Goal: Transaction & Acquisition: Purchase product/service

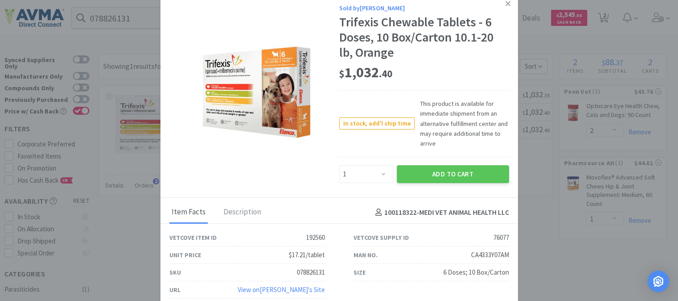
select select "1"
select select "2"
select select "1"
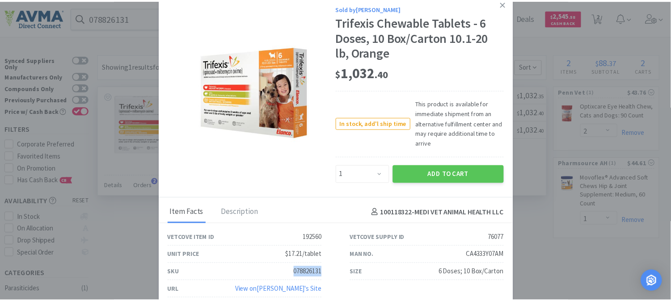
scroll to position [0, 0]
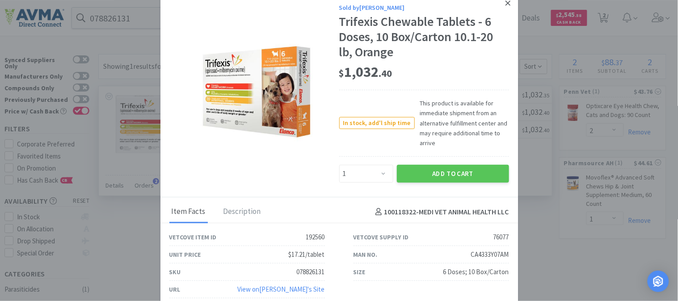
click at [506, 5] on icon at bounding box center [508, 2] width 5 height 5
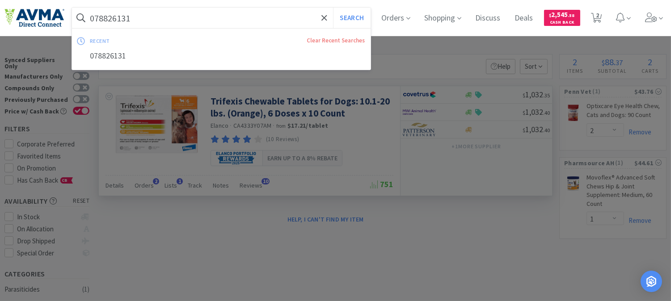
click at [172, 19] on input "078826131" at bounding box center [221, 18] width 299 height 21
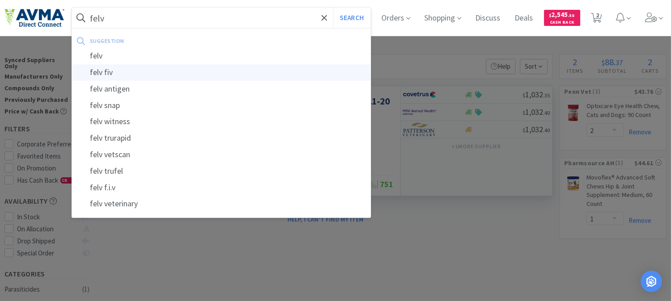
click at [114, 77] on div "felv fiv" at bounding box center [221, 72] width 299 height 17
type input "felv fiv"
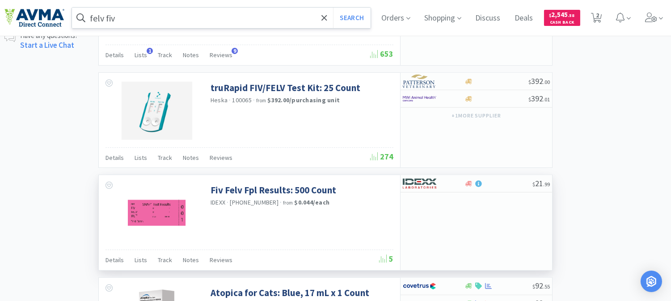
scroll to position [646, 0]
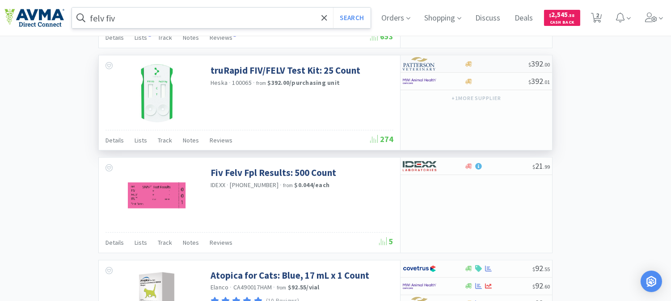
click at [413, 66] on img at bounding box center [420, 63] width 34 height 13
select select "1"
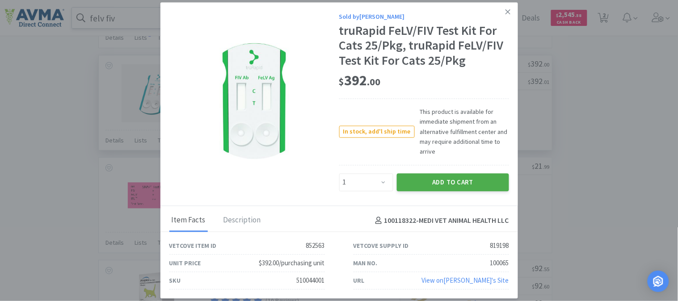
click at [431, 177] on button "Add to Cart" at bounding box center [453, 182] width 112 height 18
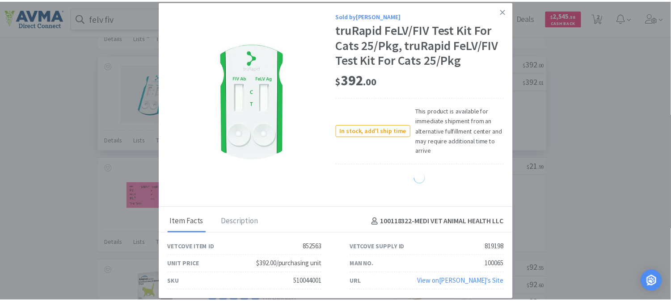
select select "1"
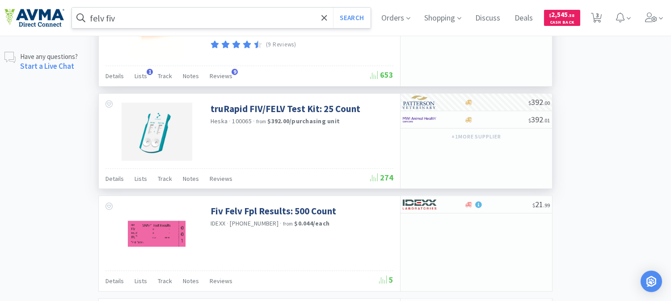
scroll to position [596, 0]
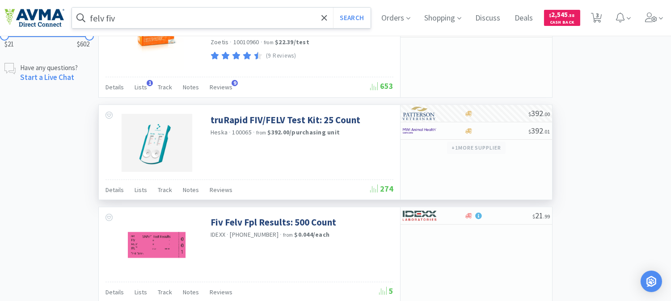
click at [492, 150] on button "+ 1 more supplier" at bounding box center [476, 148] width 59 height 13
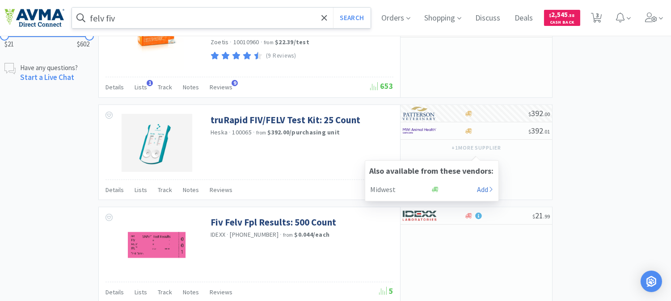
click at [611, 159] on div "× Filter Results Synced Suppliers Only Manufacturers Only Compounds Only Previo…" at bounding box center [335, 259] width 662 height 1602
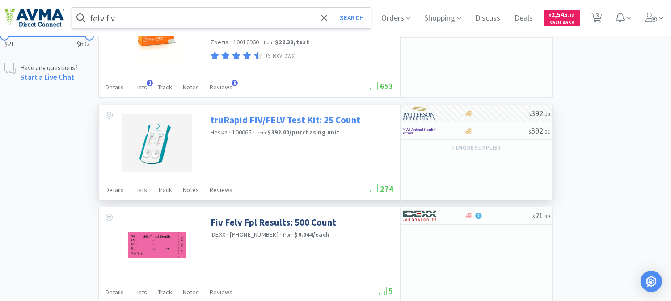
click at [276, 119] on link "truRapid FIV/FELV Test Kit: 25 Count" at bounding box center [286, 120] width 150 height 12
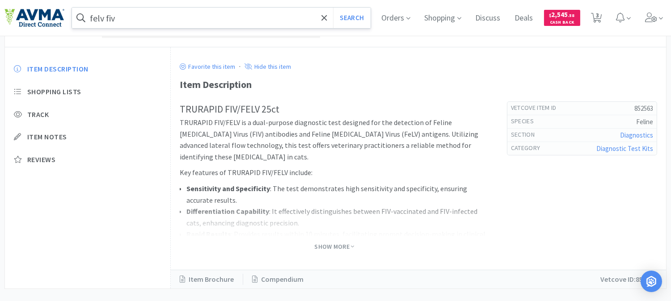
scroll to position [244, 0]
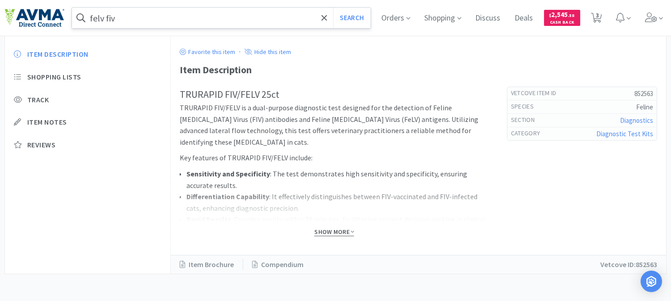
click at [338, 233] on span "Show More" at bounding box center [334, 232] width 40 height 8
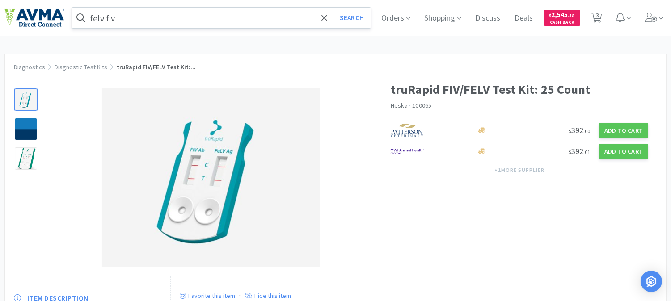
scroll to position [99, 0]
